Goal: Information Seeking & Learning: Learn about a topic

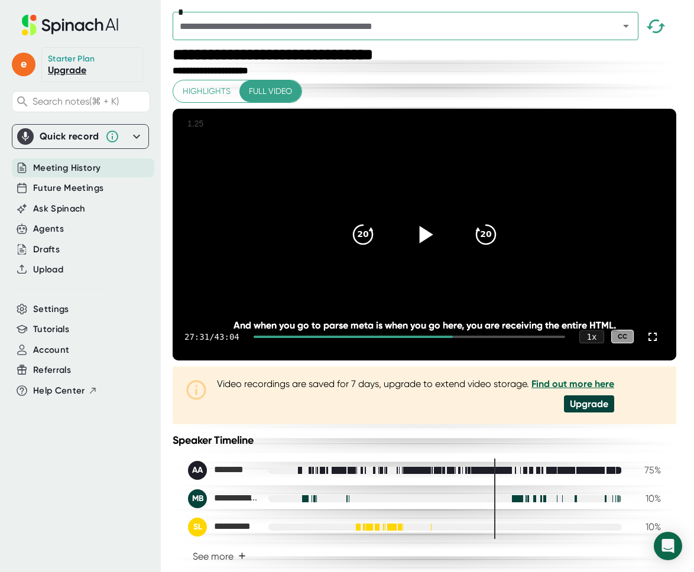
click at [418, 249] on icon at bounding box center [425, 234] width 30 height 30
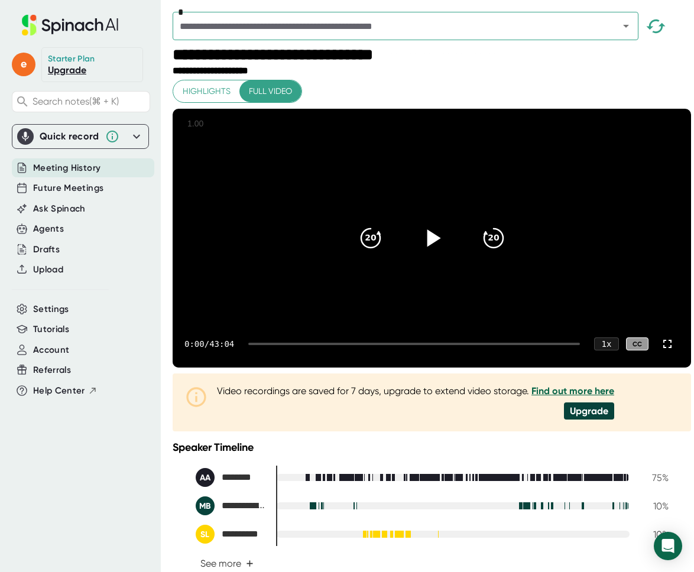
click at [423, 232] on div at bounding box center [432, 238] width 50 height 50
click at [294, 345] on div at bounding box center [414, 344] width 332 height 2
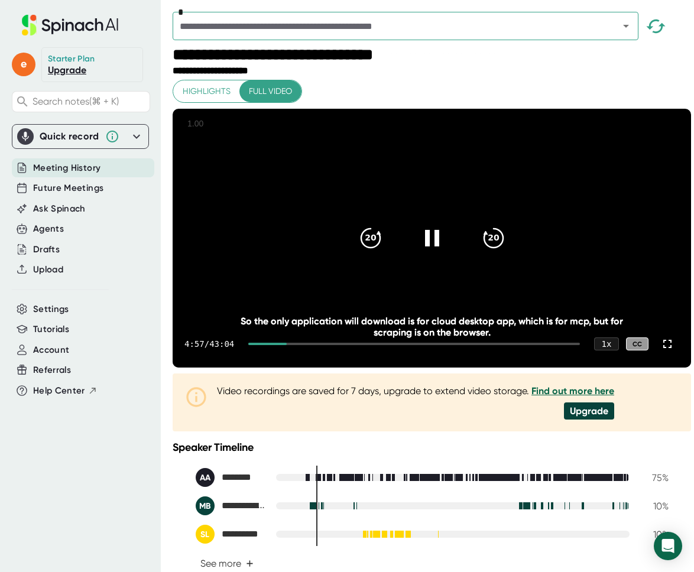
click at [327, 345] on div at bounding box center [414, 344] width 332 height 2
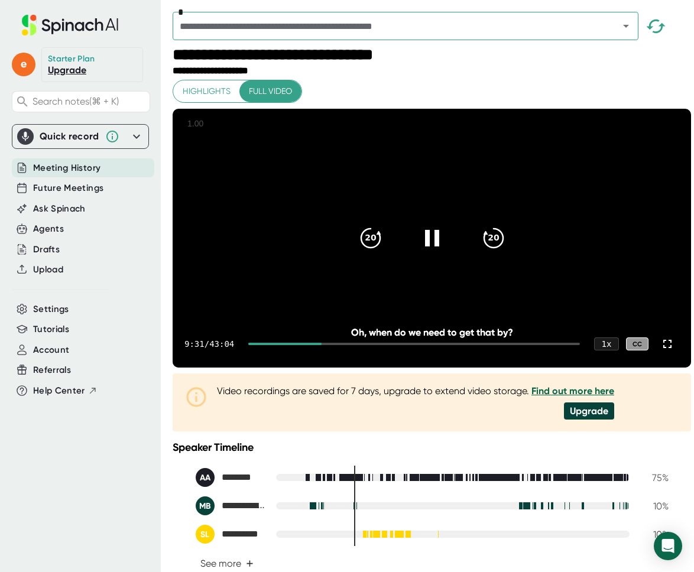
click at [342, 345] on div at bounding box center [414, 344] width 332 height 2
click at [361, 345] on div at bounding box center [417, 344] width 326 height 2
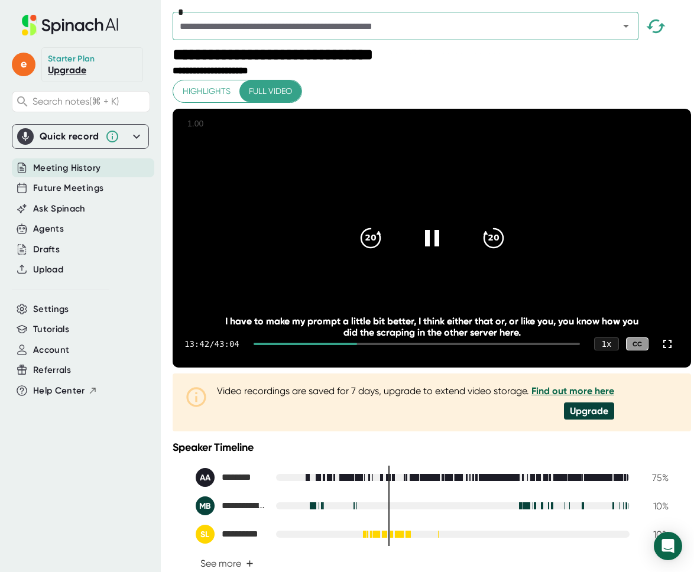
click at [367, 345] on div at bounding box center [417, 344] width 326 height 2
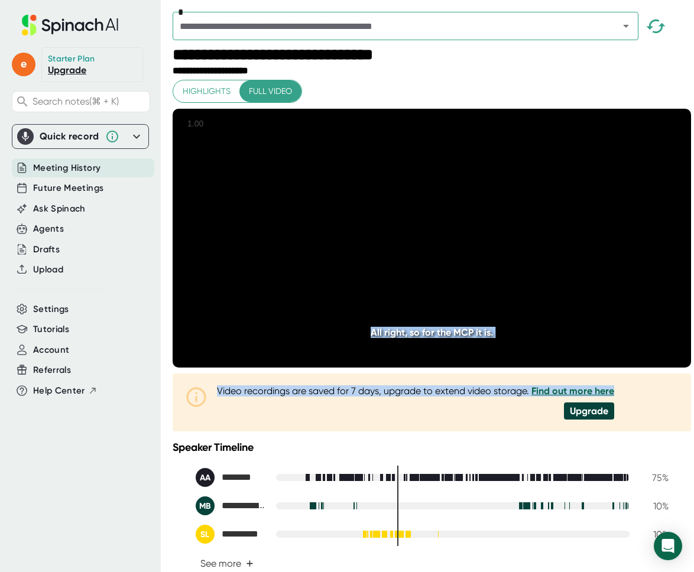
drag, startPoint x: 457, startPoint y: 427, endPoint x: 484, endPoint y: 394, distance: 43.3
click at [484, 394] on div "**********" at bounding box center [432, 334] width 518 height 508
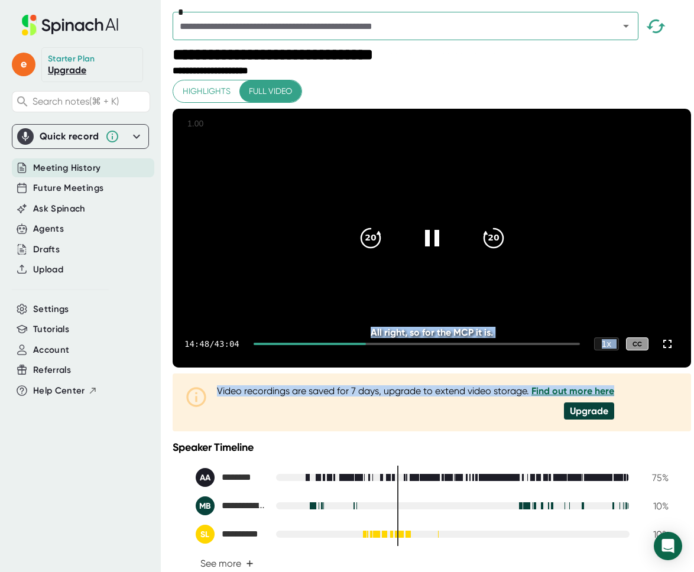
click at [485, 368] on div "14:48 / 43:04 1 x CC" at bounding box center [432, 343] width 518 height 47
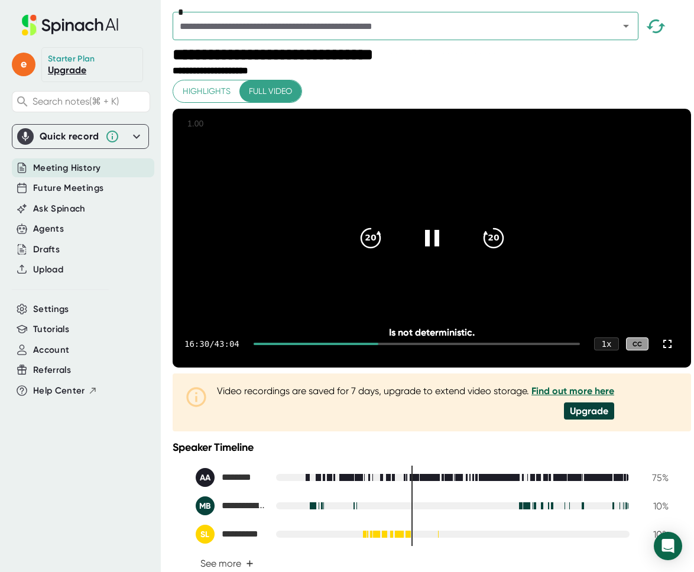
click at [662, 343] on video at bounding box center [432, 238] width 518 height 259
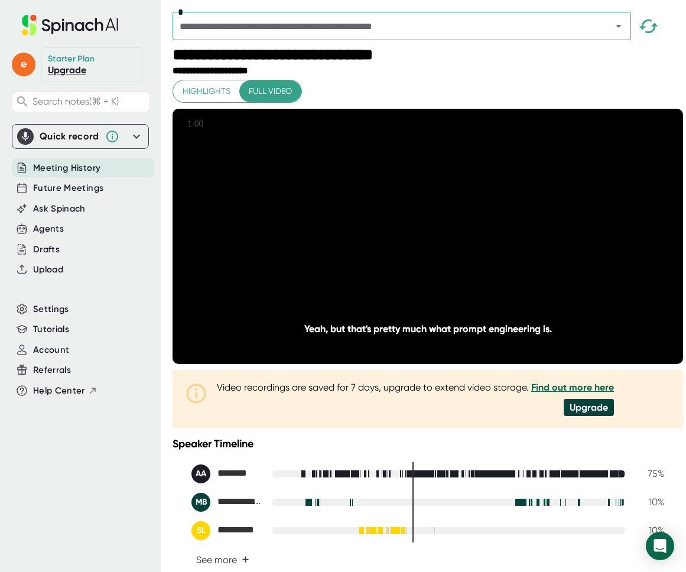
click at [425, 246] on icon at bounding box center [428, 236] width 30 height 30
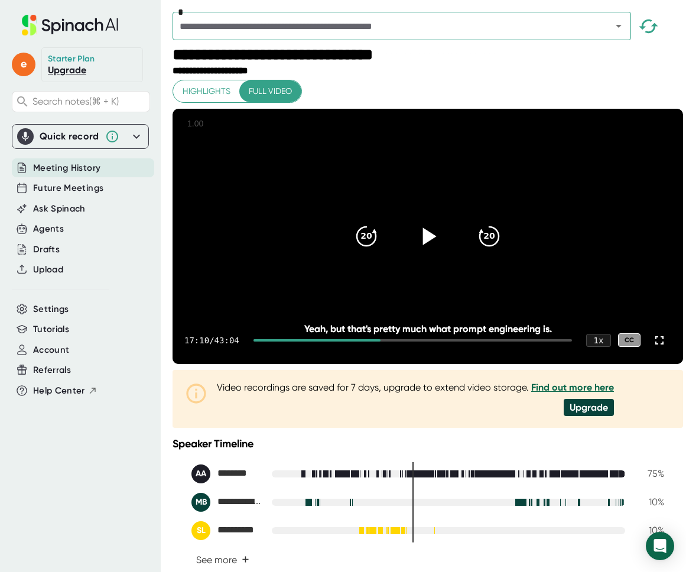
click at [425, 246] on icon at bounding box center [428, 236] width 30 height 30
click at [424, 244] on icon at bounding box center [428, 236] width 30 height 30
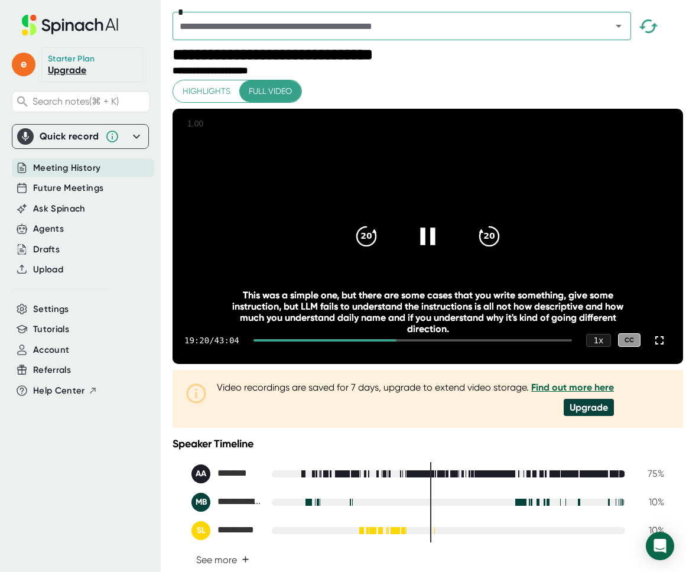
click at [417, 364] on div "19:20 / 43:04 1 x CC" at bounding box center [428, 340] width 511 height 47
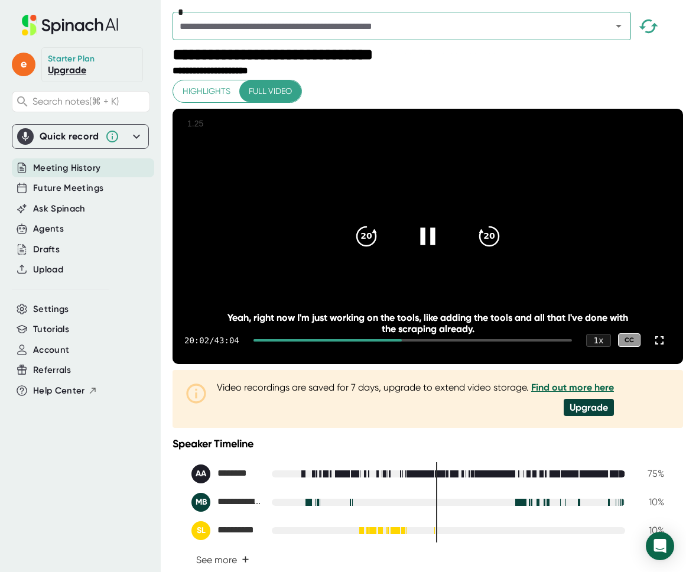
click at [409, 342] on div at bounding box center [413, 340] width 319 height 2
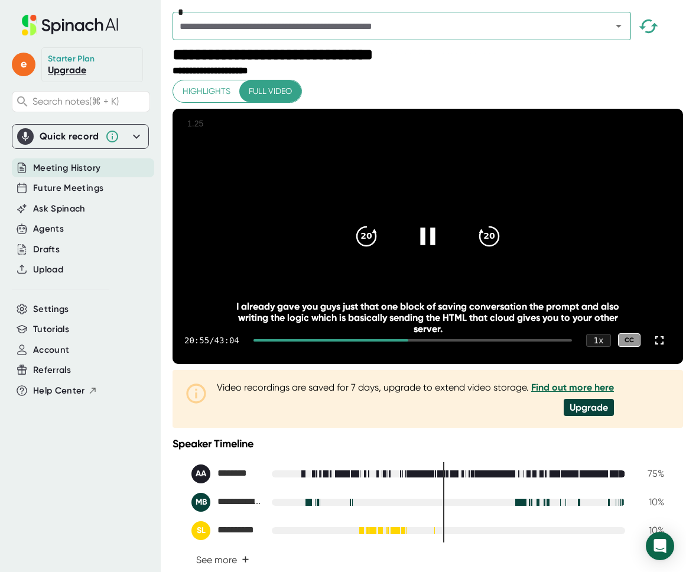
click at [414, 342] on div at bounding box center [413, 340] width 319 height 2
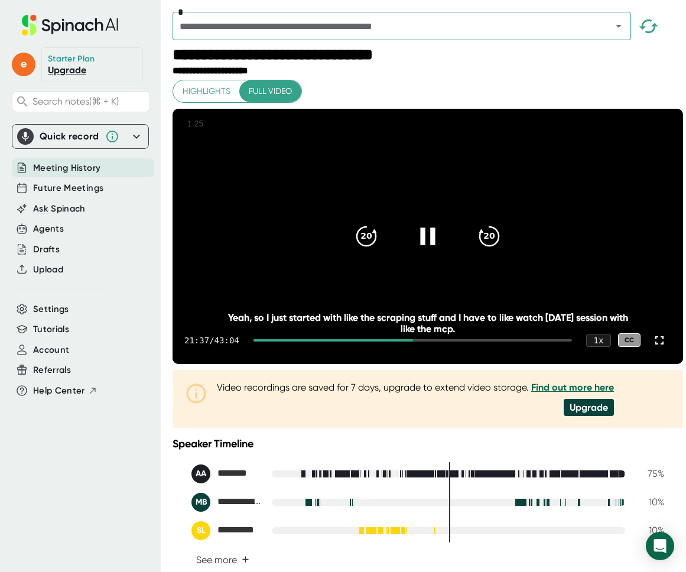
click at [415, 342] on div at bounding box center [413, 340] width 319 height 2
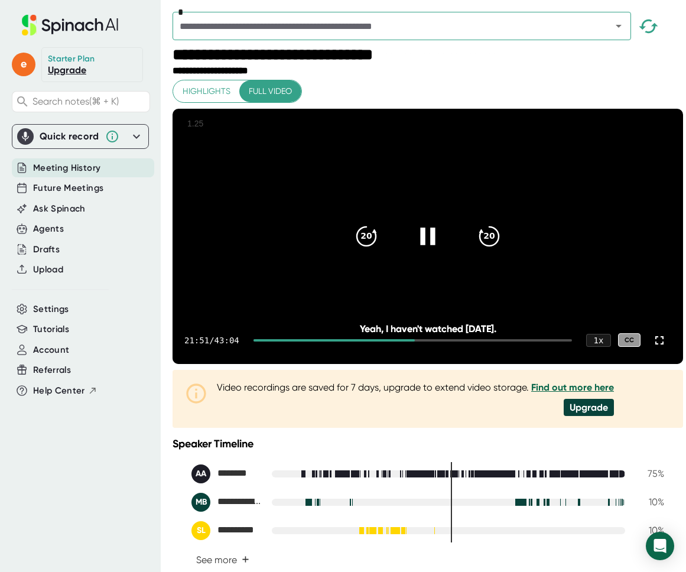
click at [418, 342] on div at bounding box center [413, 340] width 319 height 2
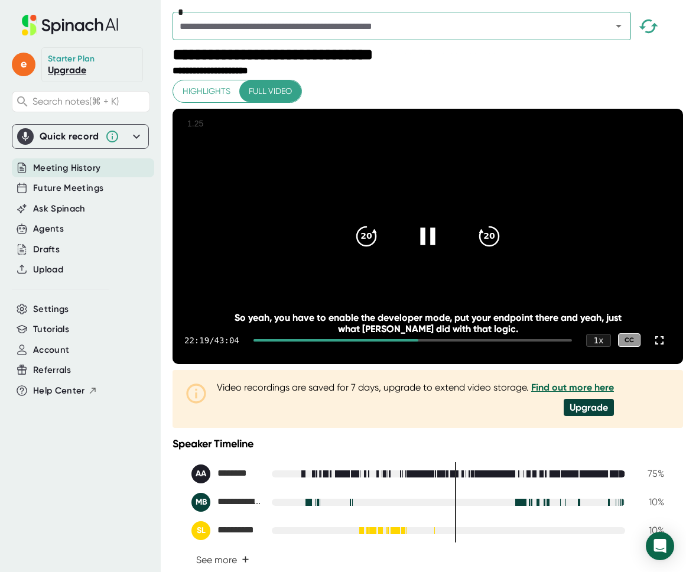
click at [415, 342] on div at bounding box center [336, 340] width 165 height 2
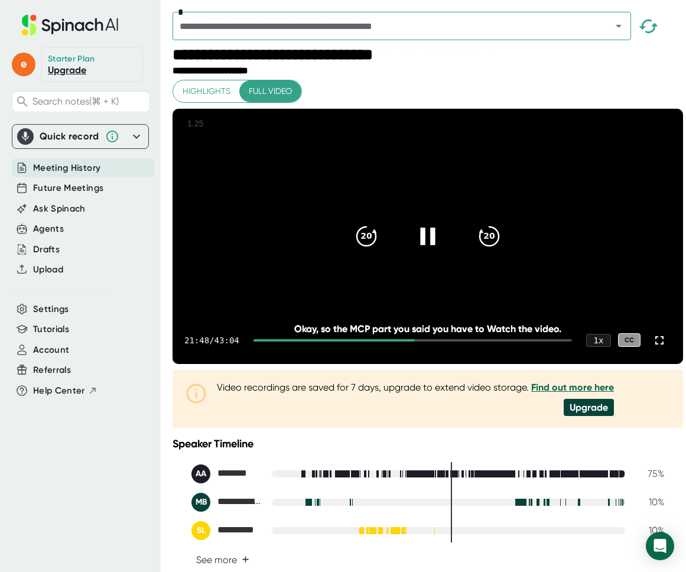
click at [409, 342] on div at bounding box center [334, 340] width 161 height 2
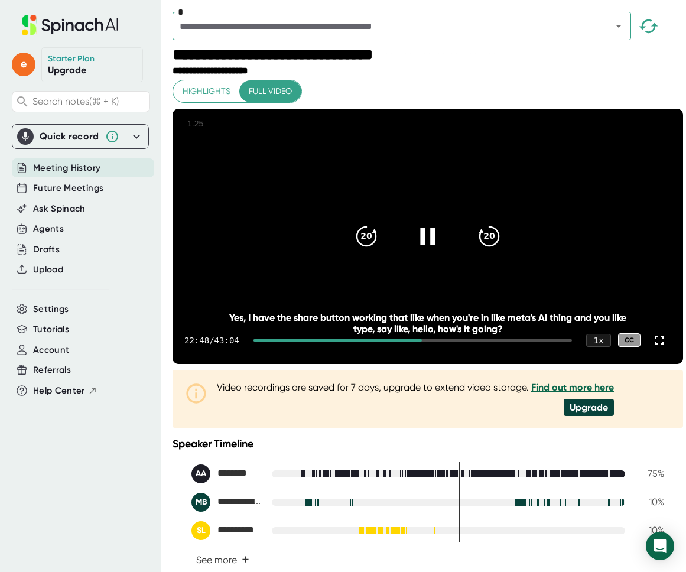
click at [425, 342] on div at bounding box center [413, 340] width 319 height 2
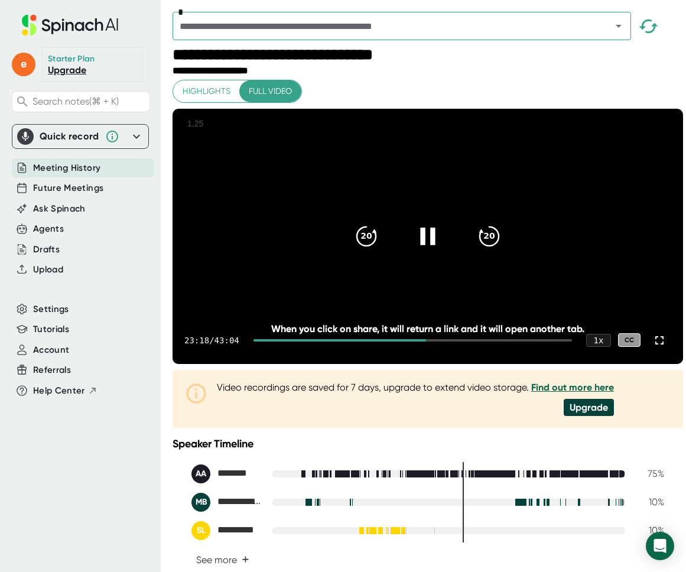
click at [429, 342] on div at bounding box center [413, 340] width 319 height 2
click at [433, 342] on div at bounding box center [413, 340] width 319 height 2
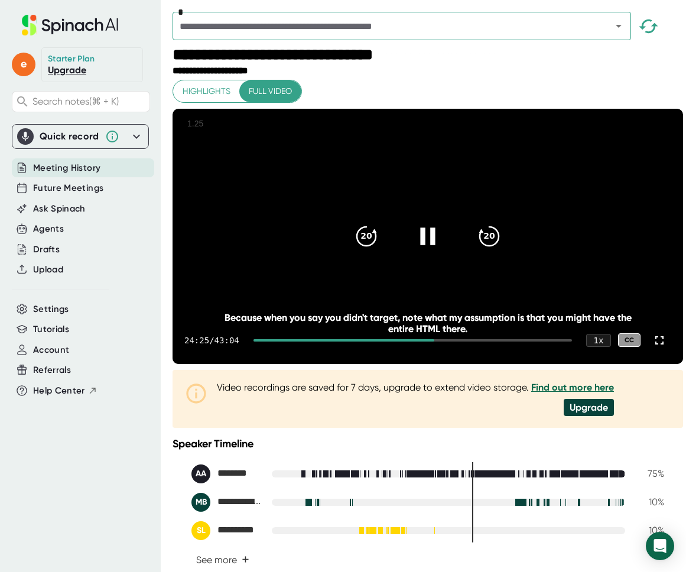
click at [437, 342] on div at bounding box center [413, 340] width 319 height 2
click at [441, 342] on div at bounding box center [413, 340] width 319 height 2
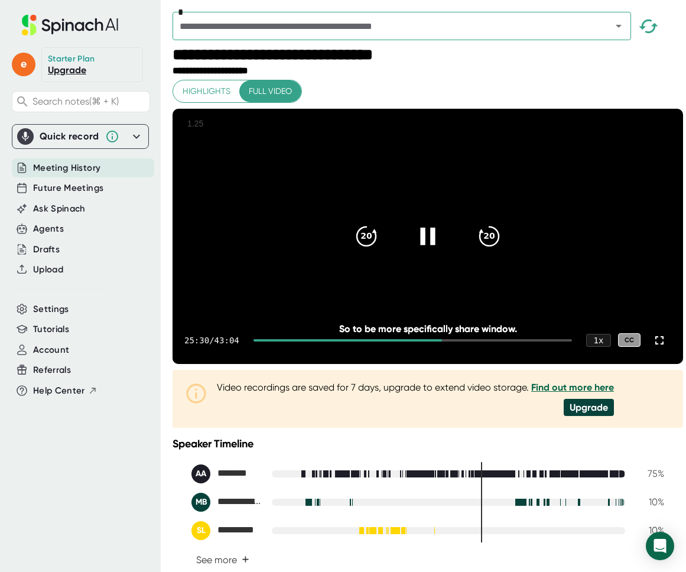
click at [444, 342] on div at bounding box center [413, 340] width 319 height 2
click at [446, 342] on div at bounding box center [413, 340] width 319 height 2
click at [449, 342] on div at bounding box center [413, 340] width 319 height 2
click at [432, 242] on icon at bounding box center [428, 236] width 30 height 30
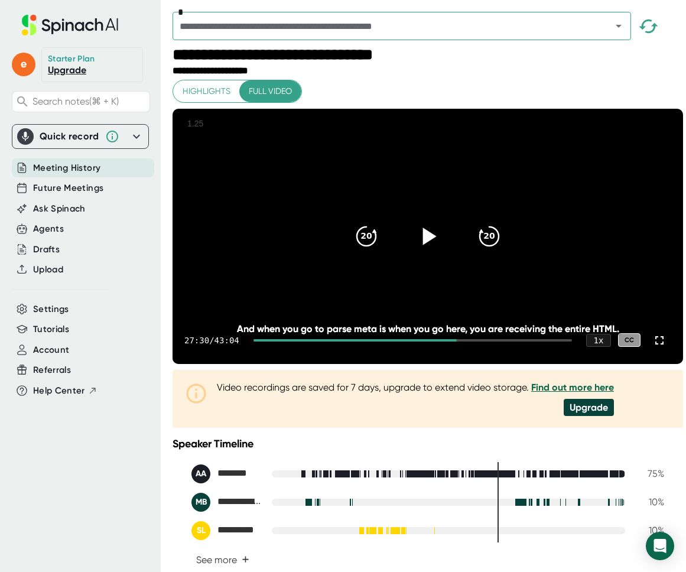
click at [432, 242] on icon at bounding box center [428, 236] width 30 height 30
click at [428, 246] on icon at bounding box center [428, 236] width 30 height 30
click at [428, 245] on icon at bounding box center [427, 236] width 15 height 17
click at [428, 246] on icon at bounding box center [428, 236] width 30 height 30
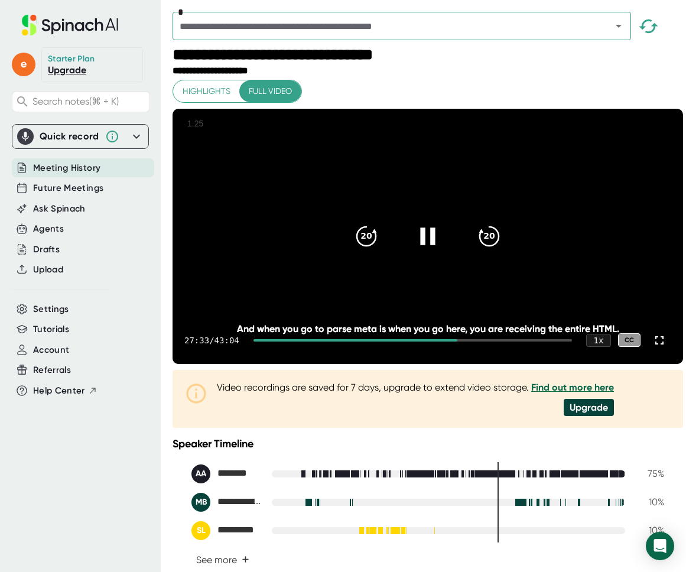
click at [428, 245] on icon at bounding box center [427, 236] width 15 height 17
click at [428, 246] on icon at bounding box center [428, 236] width 30 height 30
click at [428, 245] on icon at bounding box center [427, 236] width 15 height 17
click at [434, 246] on icon at bounding box center [428, 236] width 30 height 30
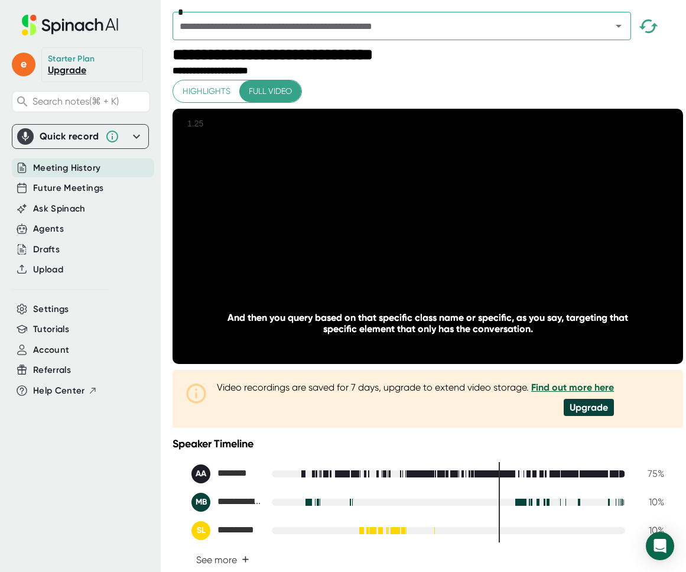
click at [399, 256] on div "20 20" at bounding box center [428, 236] width 170 height 47
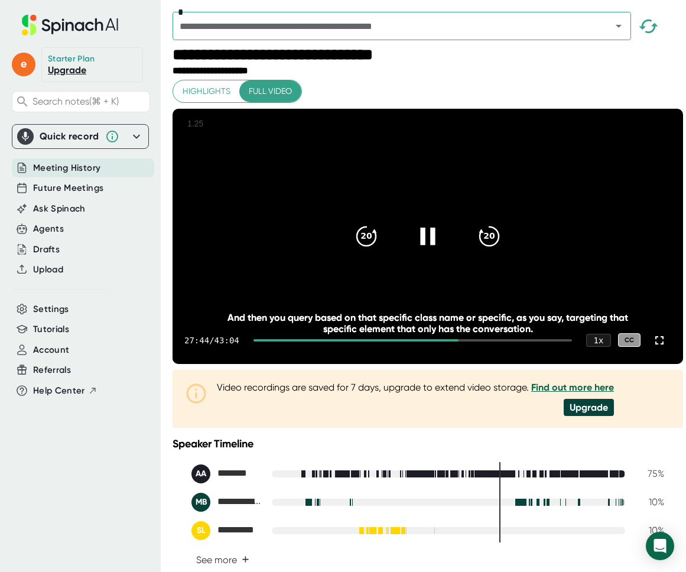
click at [420, 245] on icon at bounding box center [427, 236] width 15 height 17
click at [413, 242] on icon at bounding box center [428, 236] width 30 height 30
click at [365, 251] on icon "20" at bounding box center [367, 236] width 30 height 30
click at [436, 251] on icon at bounding box center [428, 236] width 30 height 30
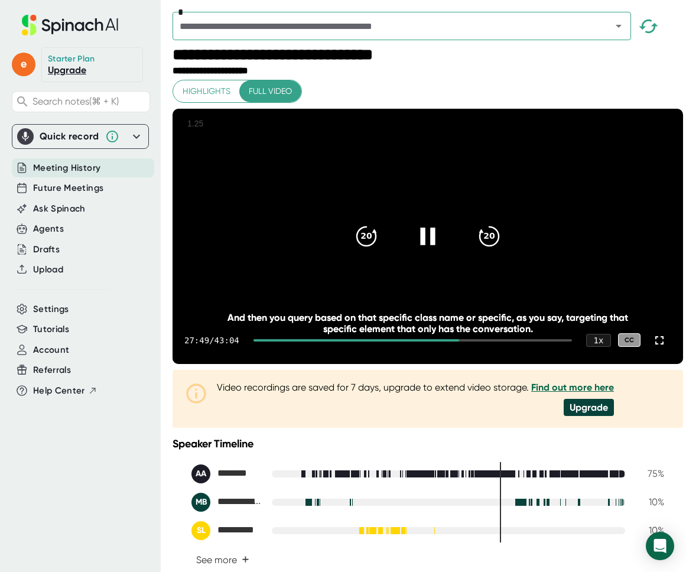
click at [436, 251] on icon at bounding box center [428, 236] width 30 height 30
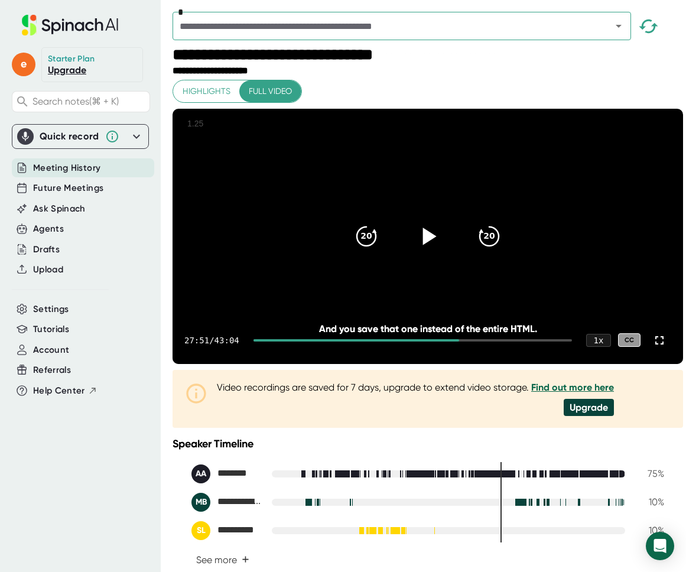
click at [436, 251] on icon at bounding box center [428, 236] width 30 height 30
click at [403, 241] on div at bounding box center [428, 237] width 50 height 50
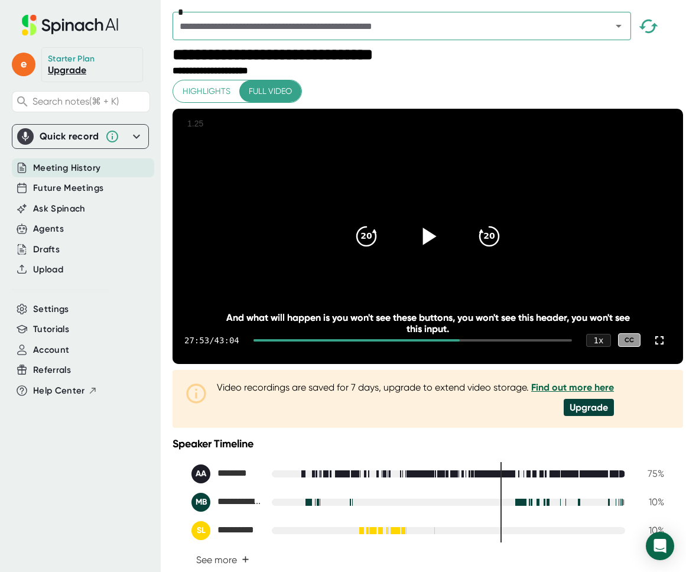
click at [425, 251] on icon at bounding box center [428, 236] width 30 height 30
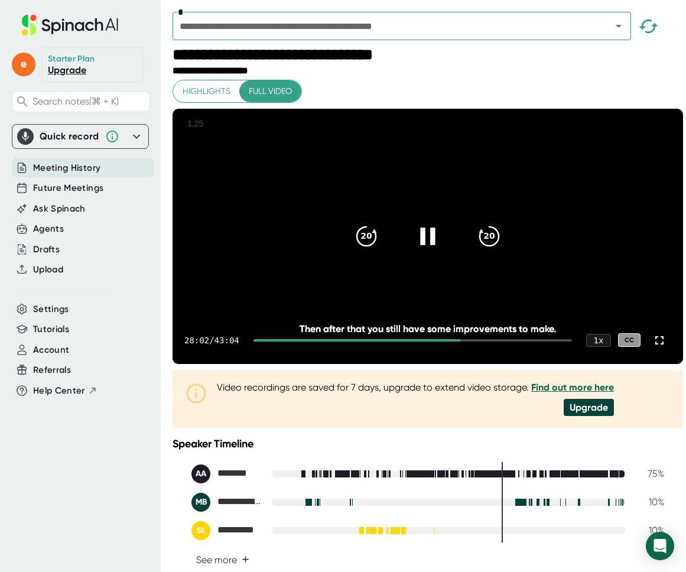
click at [425, 261] on div at bounding box center [428, 237] width 50 height 50
click at [427, 246] on icon at bounding box center [428, 236] width 30 height 30
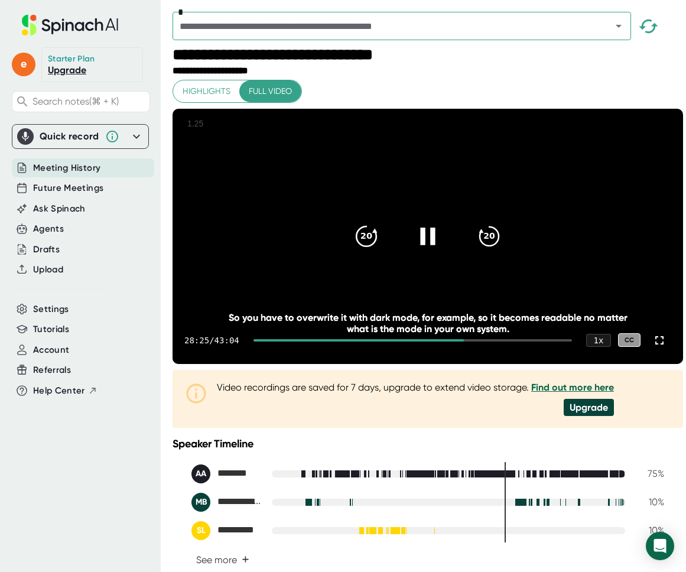
click at [362, 251] on icon "20" at bounding box center [367, 236] width 30 height 30
click at [438, 251] on div at bounding box center [428, 237] width 50 height 50
click at [435, 251] on icon at bounding box center [428, 236] width 30 height 30
click at [430, 299] on video at bounding box center [428, 236] width 511 height 255
click at [430, 251] on icon at bounding box center [428, 236] width 30 height 30
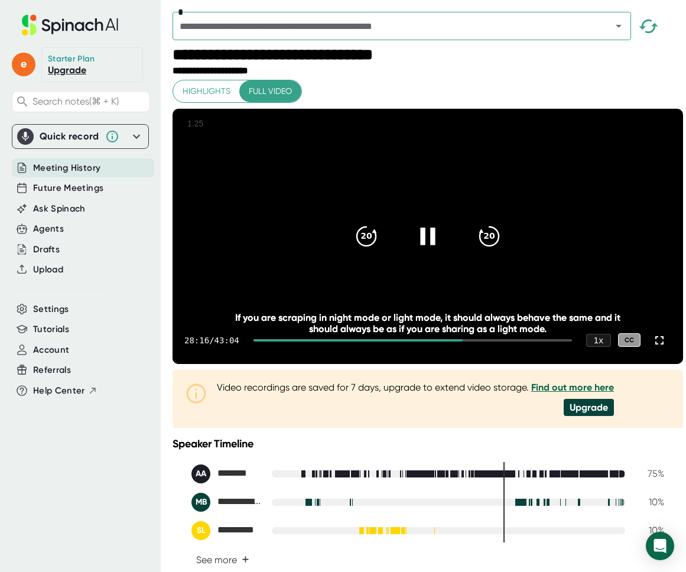
click at [430, 251] on icon at bounding box center [428, 236] width 30 height 30
click at [441, 261] on div at bounding box center [428, 237] width 50 height 50
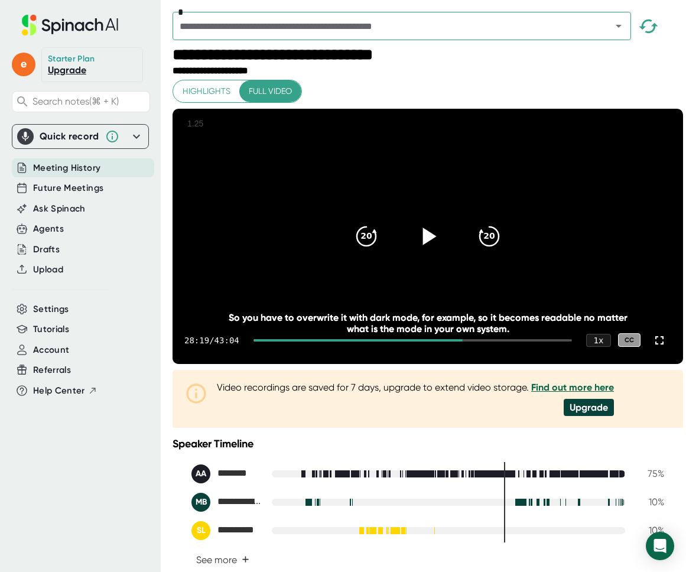
click at [441, 261] on div at bounding box center [428, 237] width 50 height 50
click at [427, 251] on icon at bounding box center [428, 236] width 30 height 30
click at [427, 261] on div at bounding box center [428, 237] width 50 height 50
click at [427, 251] on icon at bounding box center [428, 236] width 30 height 30
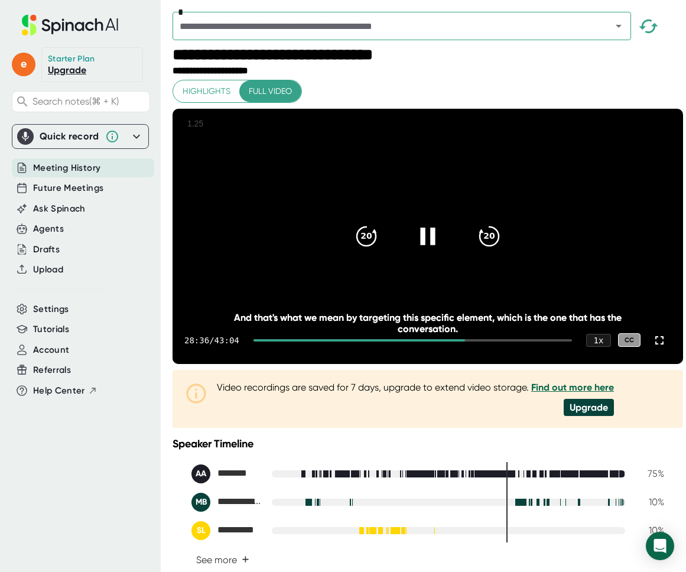
click at [428, 231] on div at bounding box center [428, 237] width 50 height 50
click at [430, 244] on icon at bounding box center [428, 236] width 30 height 30
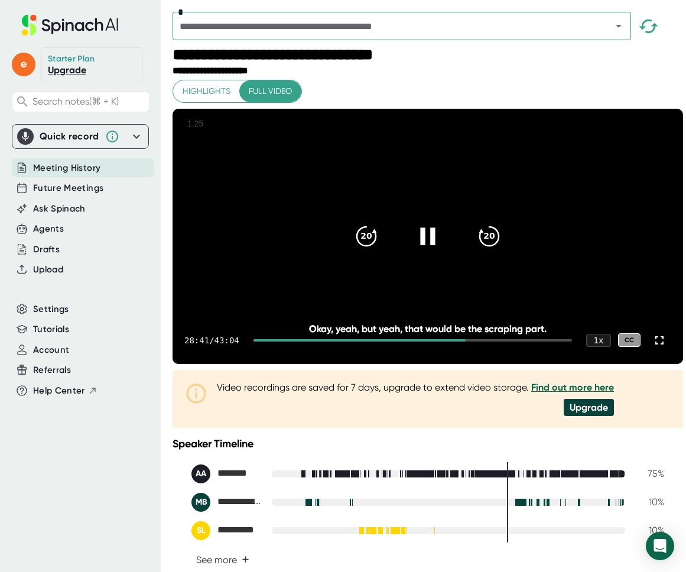
click at [431, 249] on icon at bounding box center [428, 236] width 30 height 30
click at [378, 255] on div "20" at bounding box center [367, 237] width 50 height 50
click at [428, 247] on icon at bounding box center [428, 236] width 30 height 30
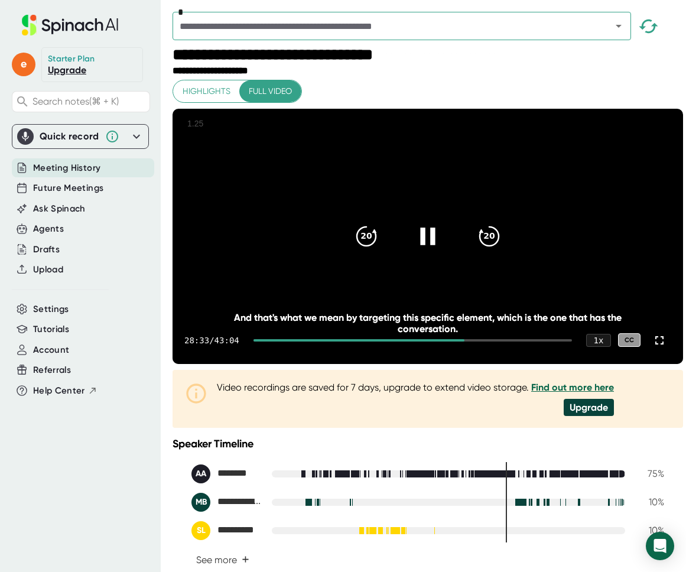
click at [414, 261] on div at bounding box center [428, 237] width 50 height 50
click at [430, 251] on icon at bounding box center [428, 236] width 30 height 30
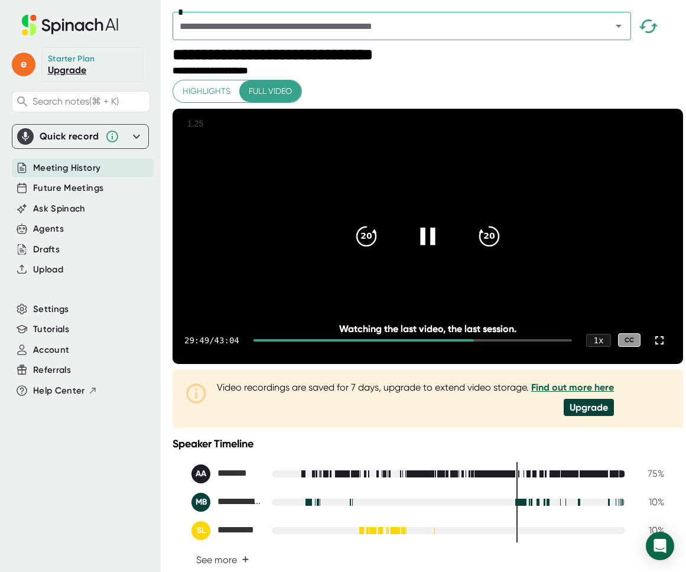
click at [418, 261] on div at bounding box center [428, 237] width 50 height 50
click at [419, 261] on div at bounding box center [428, 237] width 50 height 50
click at [428, 222] on video at bounding box center [428, 236] width 511 height 255
click at [410, 298] on video at bounding box center [428, 236] width 511 height 255
drag, startPoint x: 411, startPoint y: 275, endPoint x: 418, endPoint y: 265, distance: 12.8
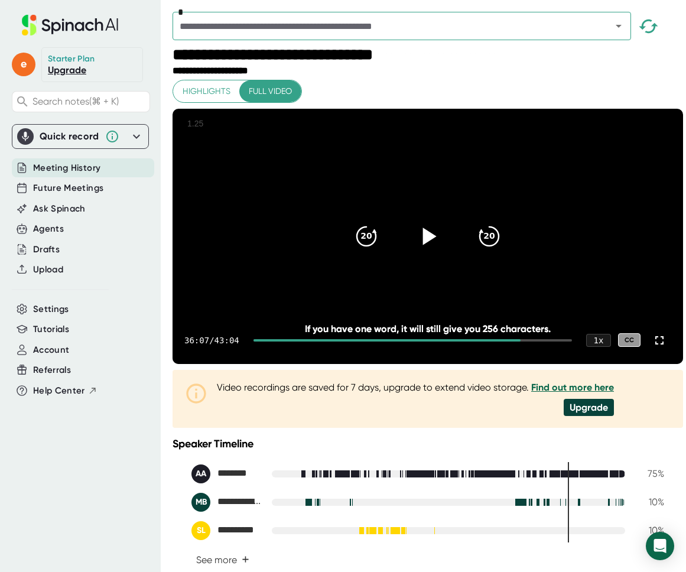
click at [411, 275] on video at bounding box center [428, 236] width 511 height 255
click at [434, 244] on icon at bounding box center [428, 236] width 30 height 30
click at [422, 261] on div at bounding box center [428, 237] width 50 height 50
click at [404, 256] on div at bounding box center [428, 237] width 50 height 50
click at [427, 261] on div at bounding box center [428, 237] width 50 height 50
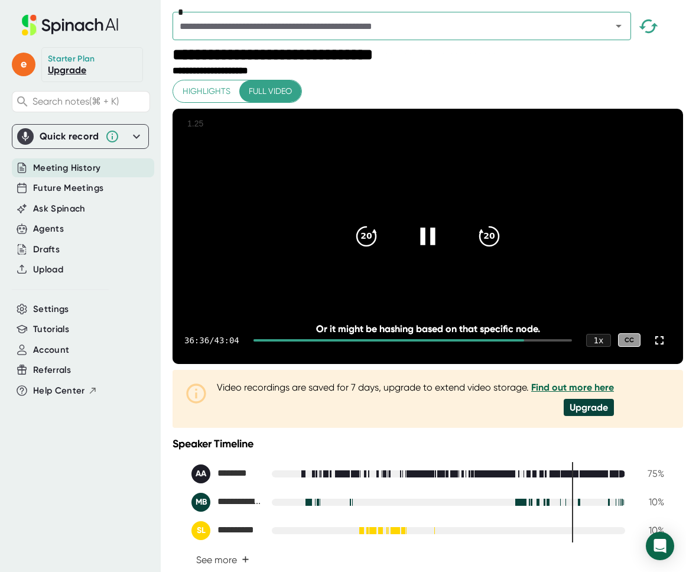
click at [427, 261] on div at bounding box center [428, 237] width 50 height 50
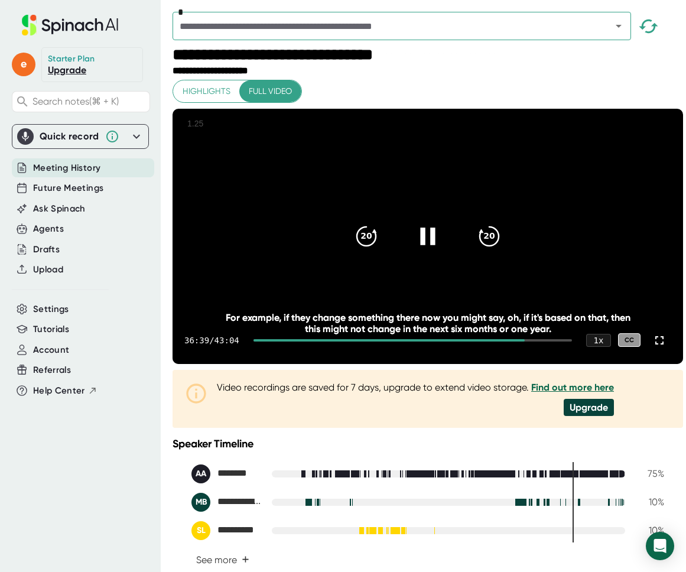
click at [425, 261] on div at bounding box center [428, 237] width 50 height 50
click at [427, 261] on div at bounding box center [428, 237] width 50 height 50
click at [447, 243] on div "20 20" at bounding box center [428, 236] width 170 height 47
click at [434, 246] on icon at bounding box center [428, 236] width 30 height 30
click at [410, 257] on div at bounding box center [428, 237] width 50 height 50
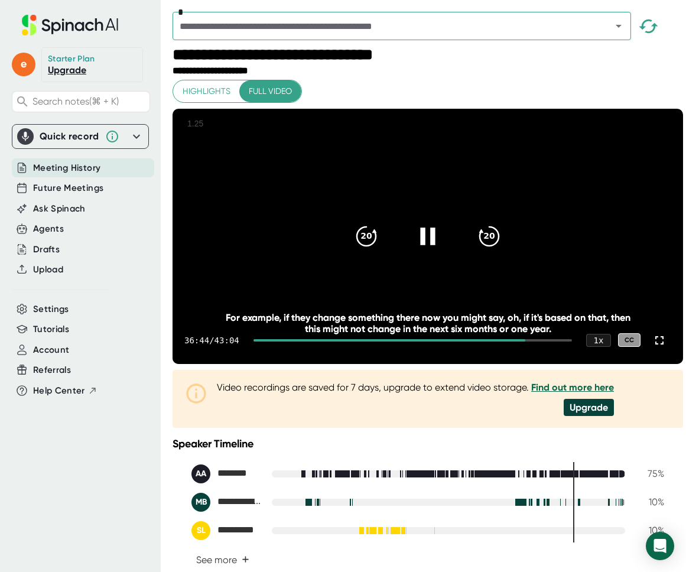
click at [413, 251] on icon at bounding box center [428, 236] width 30 height 30
click at [423, 245] on icon at bounding box center [430, 236] width 14 height 17
click at [423, 251] on icon at bounding box center [428, 236] width 30 height 30
click at [423, 245] on icon at bounding box center [430, 236] width 14 height 17
click at [423, 251] on icon at bounding box center [428, 236] width 30 height 30
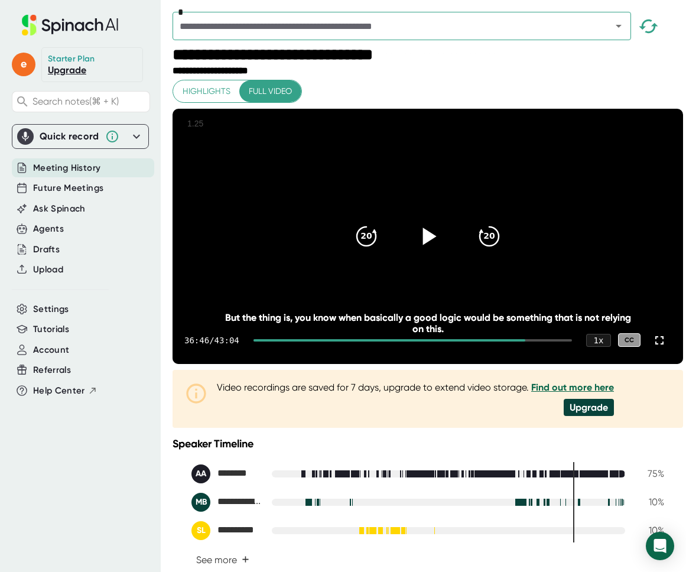
click at [424, 251] on icon at bounding box center [428, 236] width 30 height 30
click at [425, 251] on icon at bounding box center [428, 236] width 30 height 30
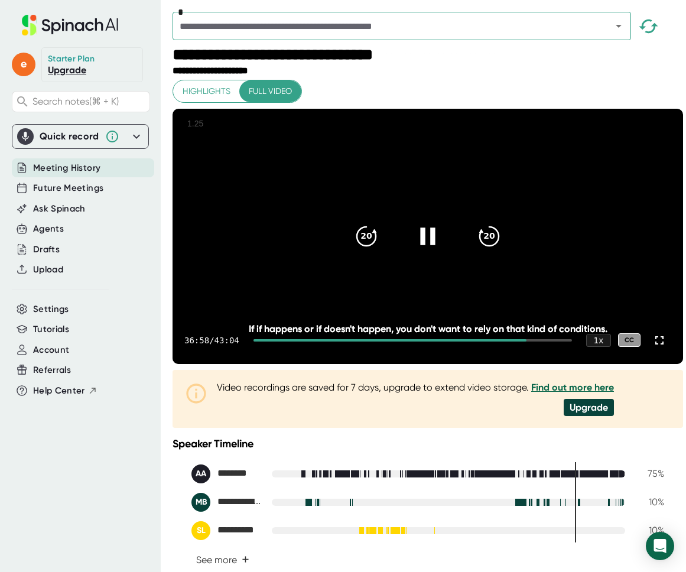
click at [425, 251] on icon at bounding box center [428, 236] width 30 height 30
click at [423, 251] on icon at bounding box center [428, 236] width 30 height 30
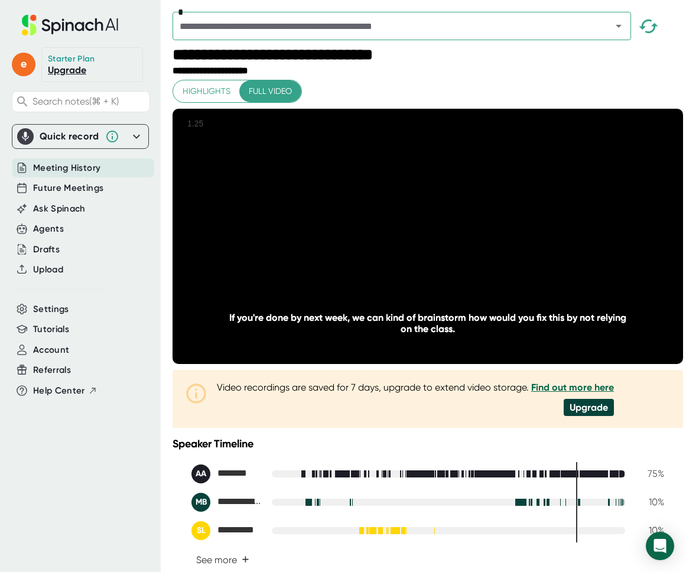
click at [423, 251] on icon at bounding box center [428, 236] width 30 height 30
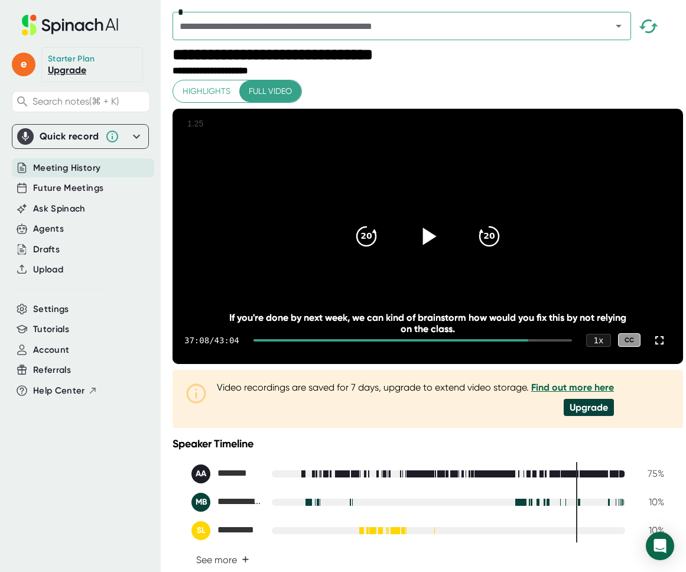
click at [423, 251] on icon at bounding box center [428, 236] width 30 height 30
click at [488, 249] on icon "20" at bounding box center [490, 236] width 30 height 30
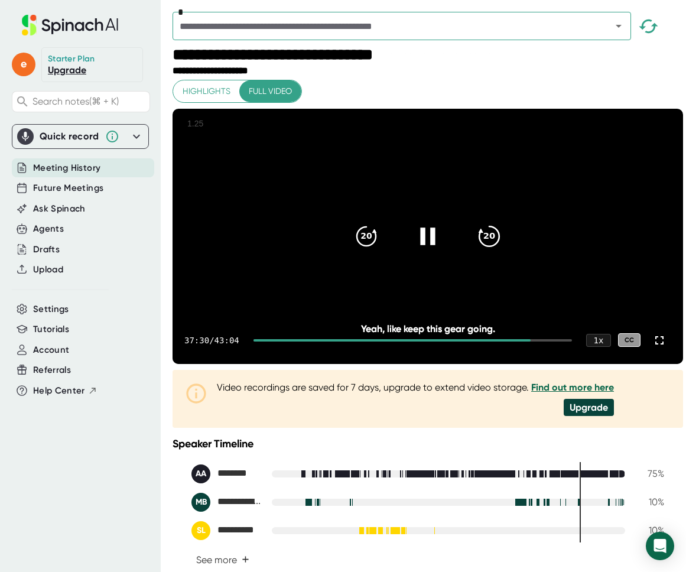
click at [482, 251] on icon "20" at bounding box center [490, 236] width 30 height 30
click at [503, 247] on div "20" at bounding box center [489, 237] width 50 height 50
click at [502, 249] on div "20" at bounding box center [489, 237] width 50 height 50
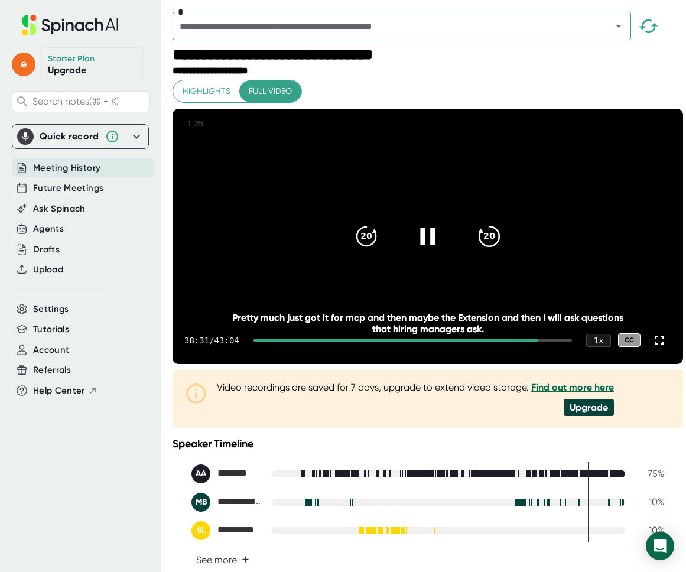
click at [502, 249] on div "20" at bounding box center [489, 237] width 50 height 50
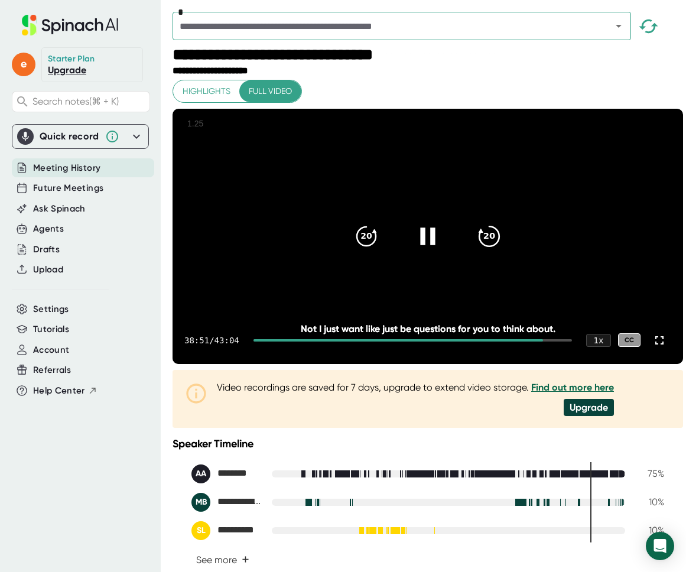
click at [502, 249] on div "20" at bounding box center [489, 237] width 50 height 50
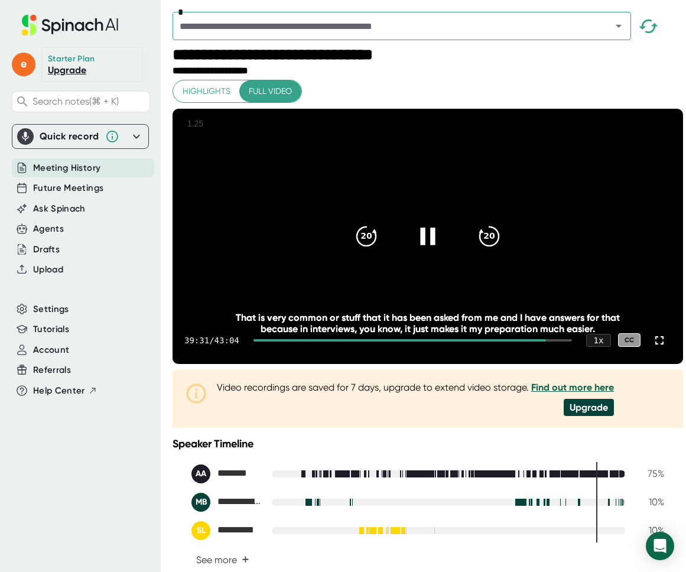
click at [419, 251] on icon at bounding box center [428, 236] width 30 height 30
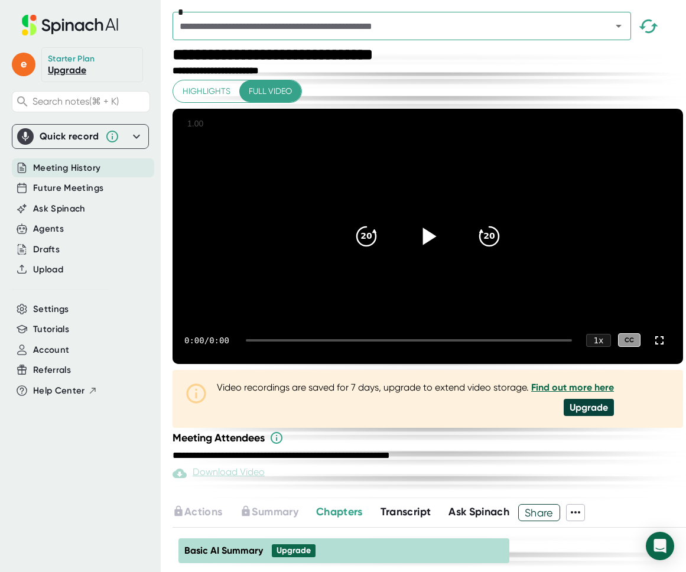
click at [418, 221] on icon at bounding box center [428, 236] width 30 height 30
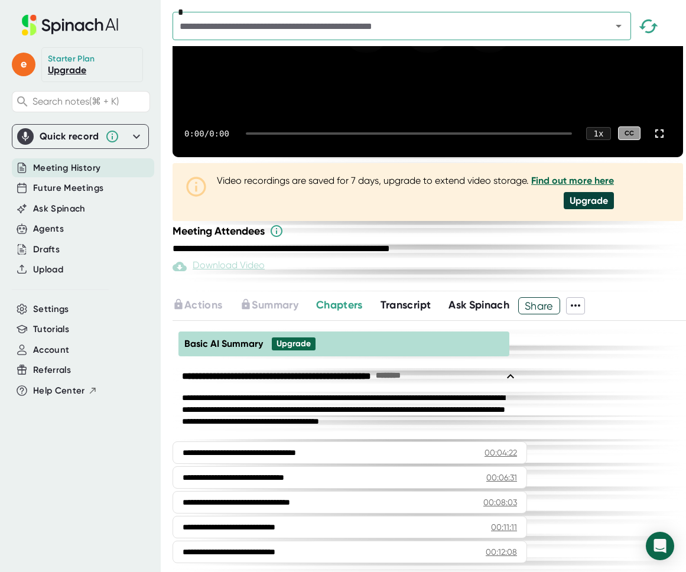
scroll to position [356, 0]
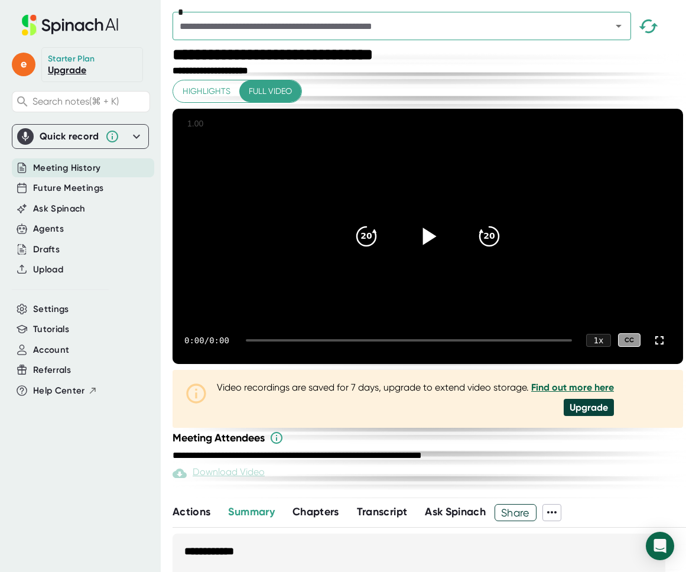
click at [423, 228] on icon at bounding box center [430, 236] width 14 height 17
click at [434, 221] on icon at bounding box center [428, 236] width 30 height 30
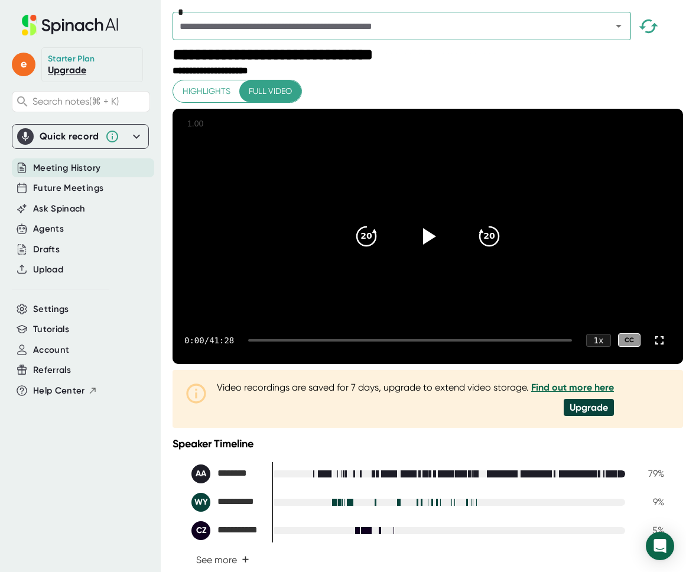
click at [433, 161] on video at bounding box center [428, 236] width 511 height 255
click at [426, 332] on video at bounding box center [428, 236] width 511 height 255
click at [425, 330] on video at bounding box center [428, 236] width 511 height 255
click at [363, 364] on div "0:03 / 41:28 1 x CC" at bounding box center [428, 340] width 511 height 47
click at [365, 342] on div at bounding box center [410, 340] width 324 height 2
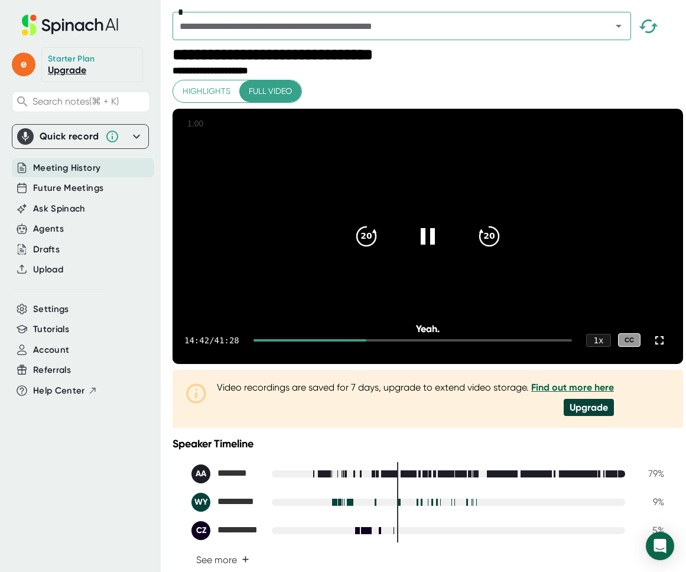
click at [441, 342] on div at bounding box center [413, 340] width 319 height 2
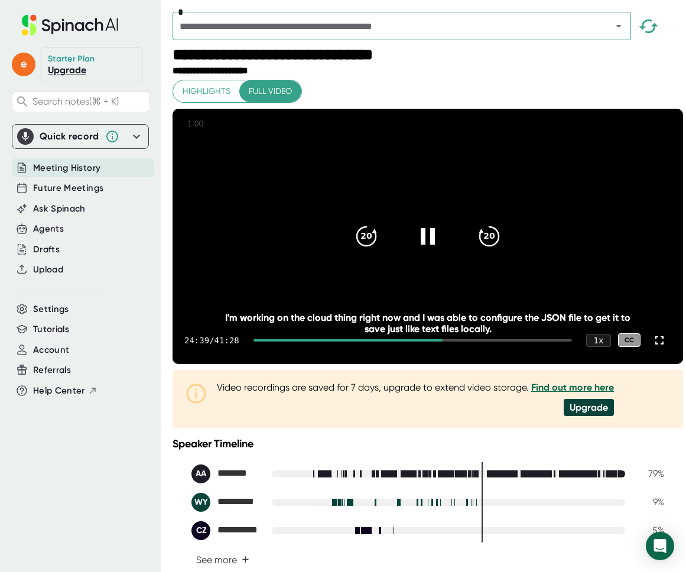
click at [475, 342] on div at bounding box center [413, 340] width 319 height 2
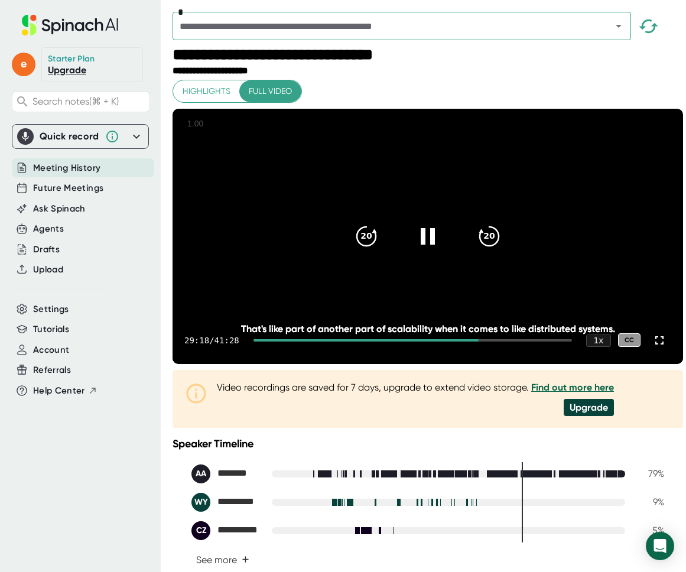
click at [492, 342] on div at bounding box center [413, 340] width 319 height 2
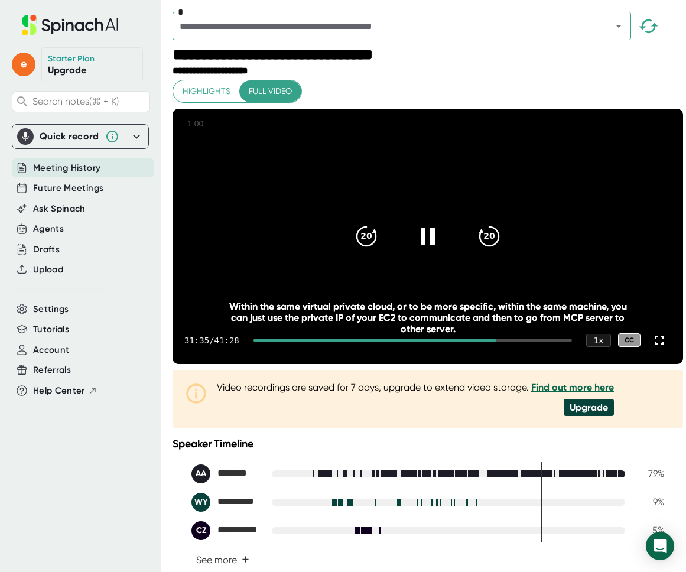
click at [511, 342] on div at bounding box center [413, 340] width 319 height 2
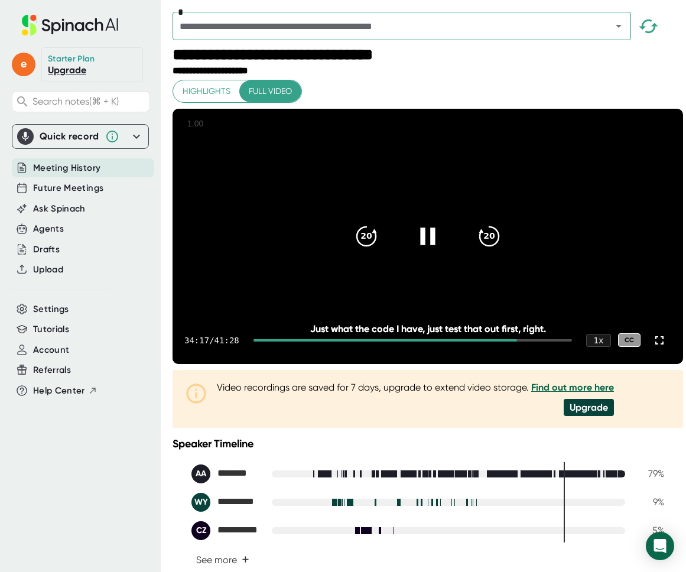
click at [415, 251] on icon at bounding box center [428, 236] width 30 height 30
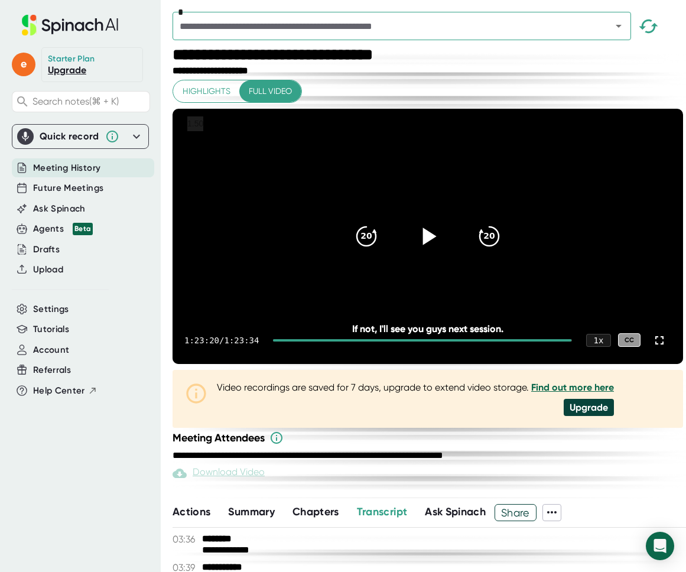
click at [440, 252] on div at bounding box center [428, 237] width 50 height 50
click at [441, 250] on div at bounding box center [428, 237] width 50 height 50
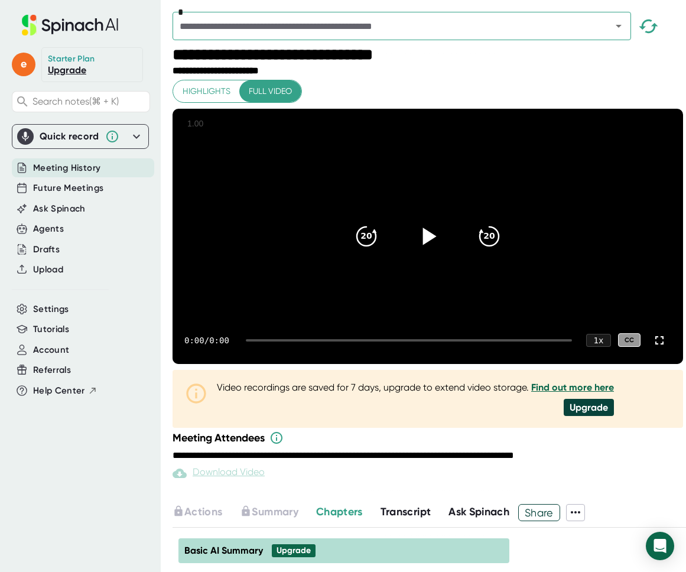
click at [413, 221] on icon at bounding box center [428, 236] width 30 height 30
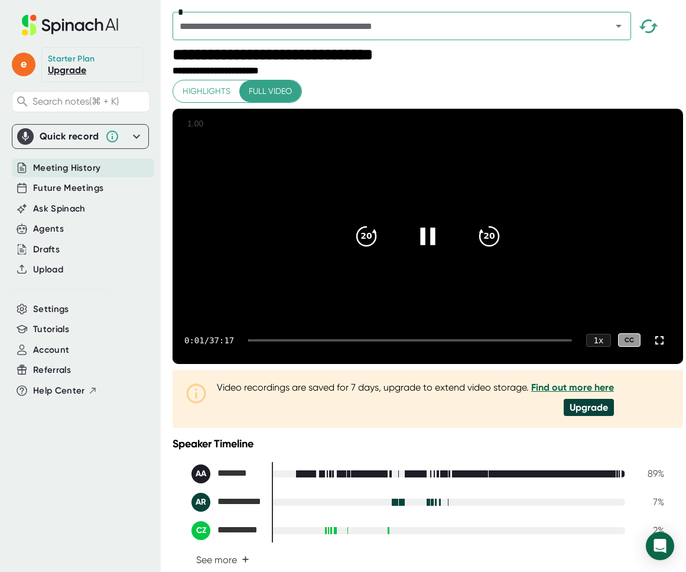
click at [276, 364] on div "0:01 / 37:17 1 x CC" at bounding box center [428, 340] width 511 height 47
click at [278, 364] on div "0:01 / 37:17 1 x CC" at bounding box center [428, 340] width 511 height 47
click at [280, 342] on div at bounding box center [410, 340] width 324 height 2
click at [297, 342] on div at bounding box center [410, 340] width 324 height 2
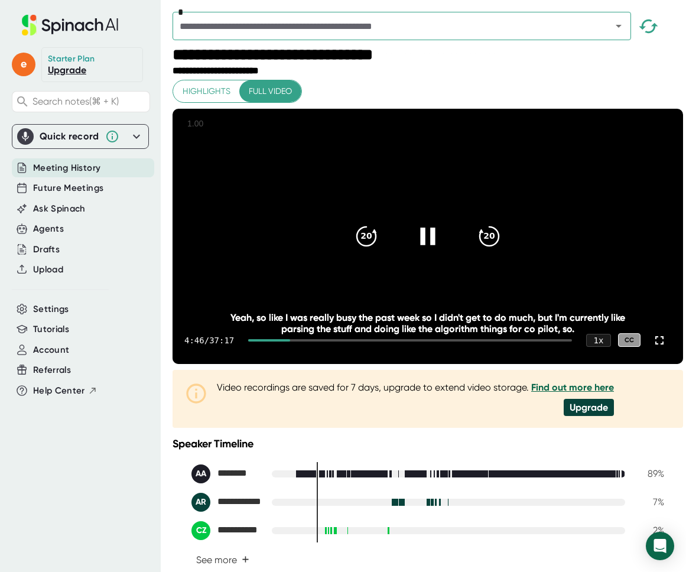
click at [290, 342] on div at bounding box center [268, 340] width 41 height 2
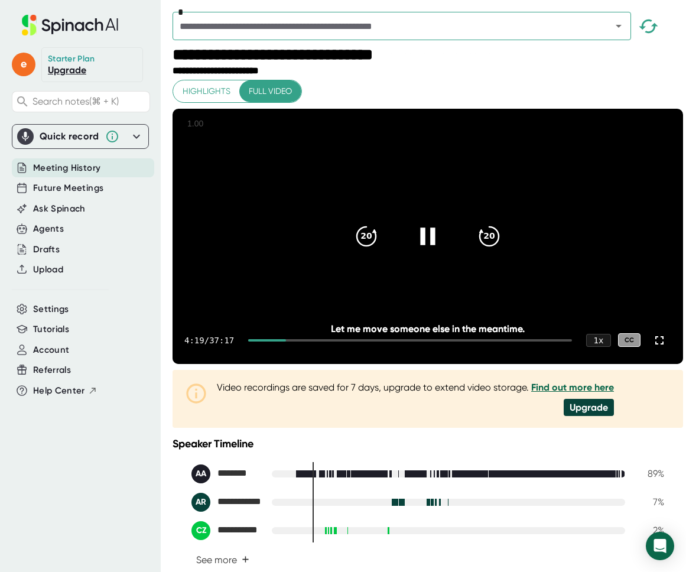
click at [307, 342] on div at bounding box center [410, 340] width 324 height 2
click at [300, 342] on div at bounding box center [273, 340] width 51 height 2
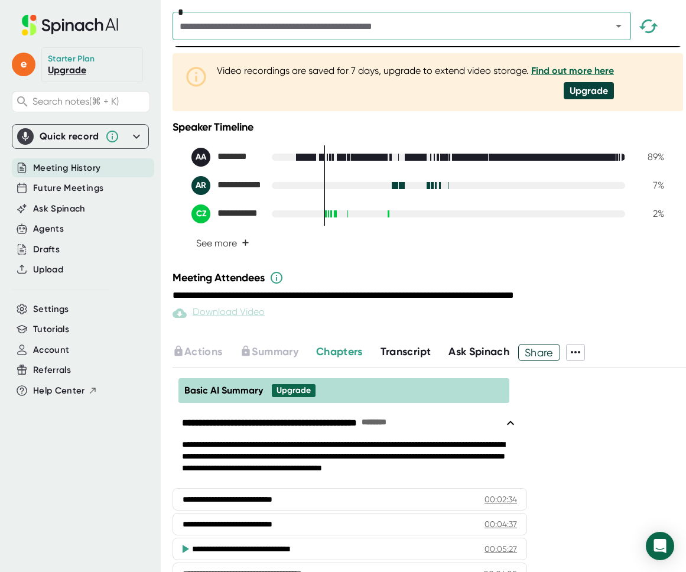
scroll to position [589, 0]
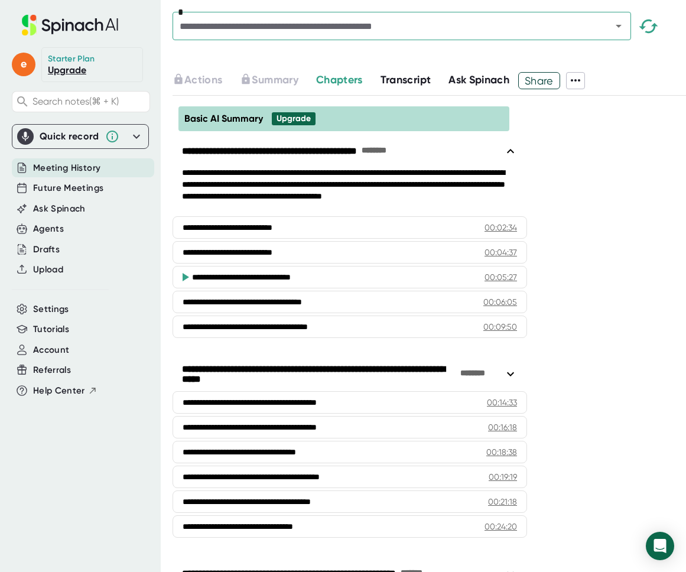
click at [415, 86] on span "Transcript" at bounding box center [406, 79] width 51 height 13
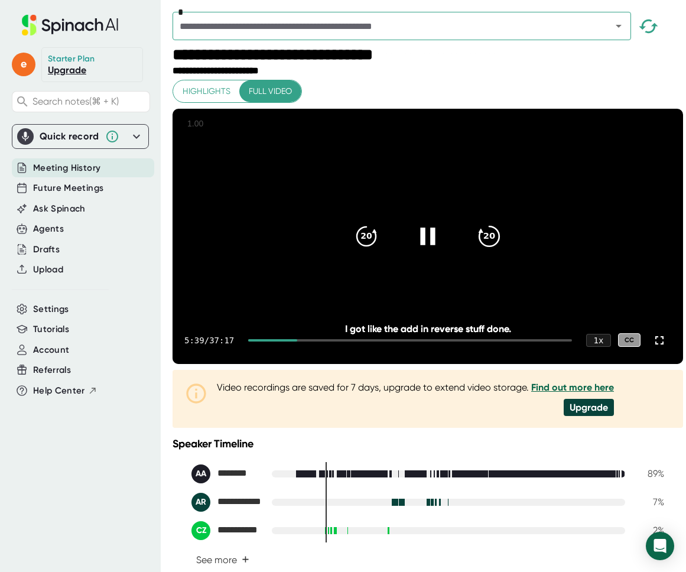
click at [501, 256] on div "20" at bounding box center [489, 237] width 50 height 50
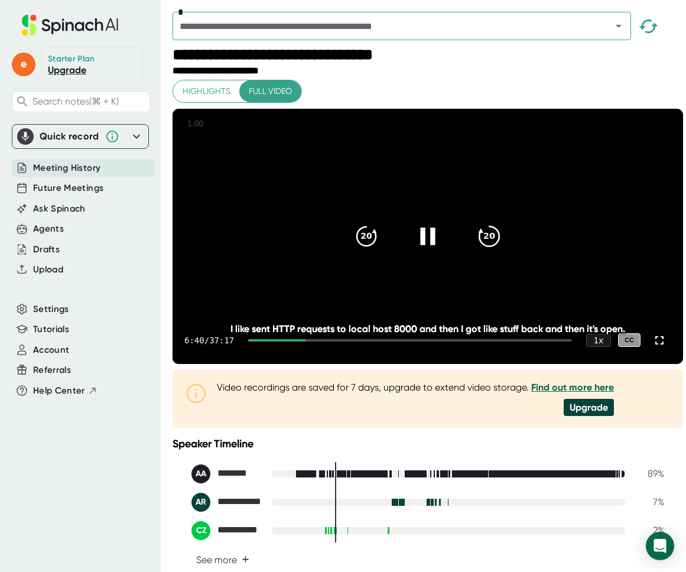
click at [501, 256] on div "20" at bounding box center [489, 237] width 50 height 50
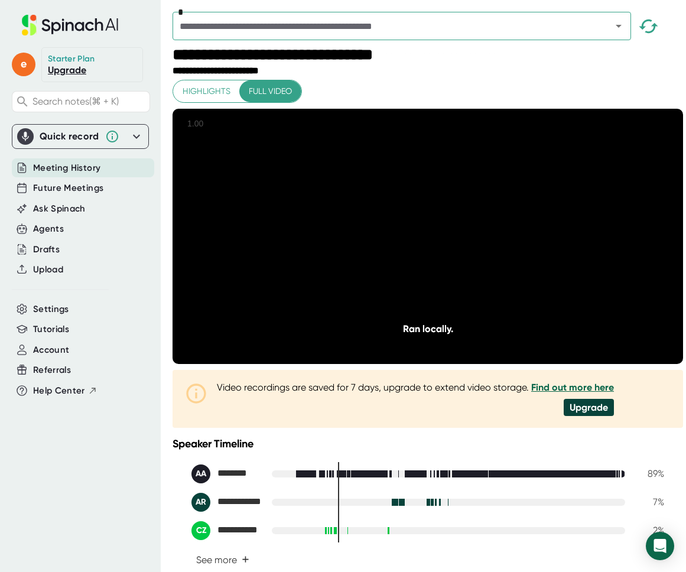
click at [501, 256] on div "20" at bounding box center [489, 237] width 50 height 50
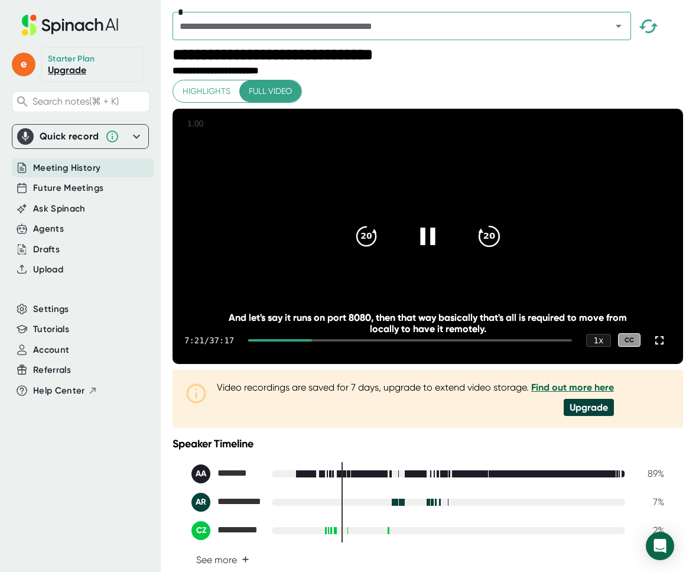
click at [496, 251] on icon "20" at bounding box center [490, 236] width 30 height 30
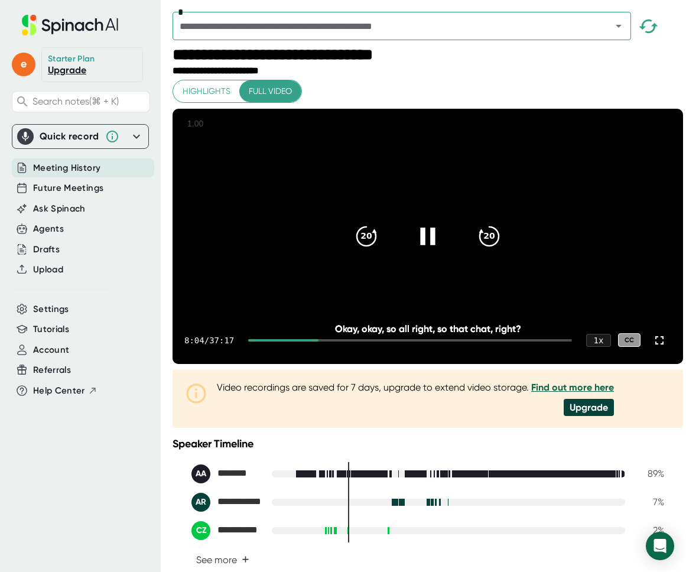
click at [422, 230] on div at bounding box center [428, 237] width 50 height 50
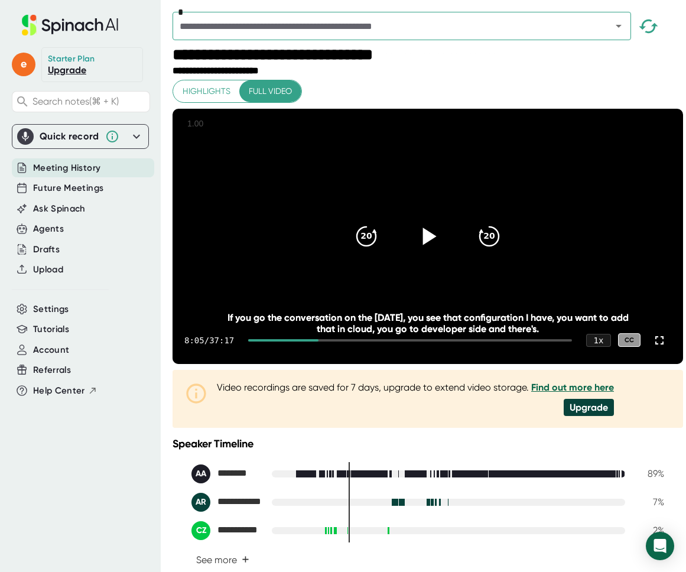
click at [421, 261] on div at bounding box center [428, 237] width 50 height 50
click at [423, 261] on div at bounding box center [428, 237] width 50 height 50
click at [418, 251] on icon at bounding box center [428, 236] width 30 height 30
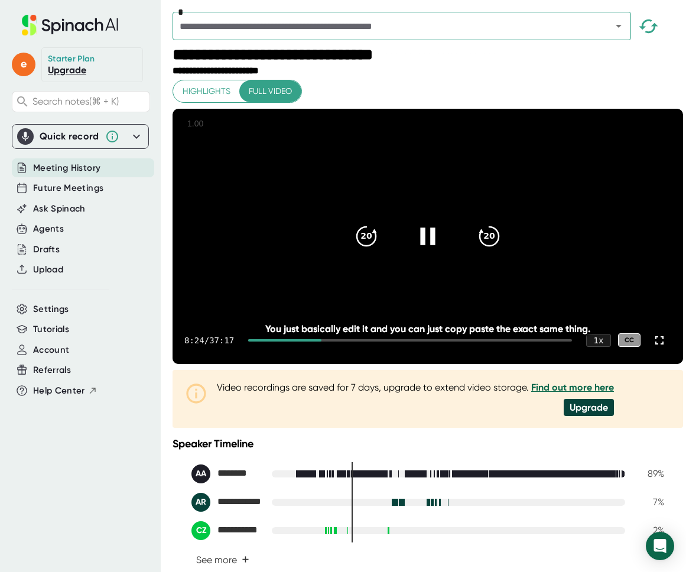
click at [425, 251] on icon at bounding box center [428, 236] width 30 height 30
click at [426, 251] on icon at bounding box center [428, 236] width 30 height 30
